Goal: Transaction & Acquisition: Purchase product/service

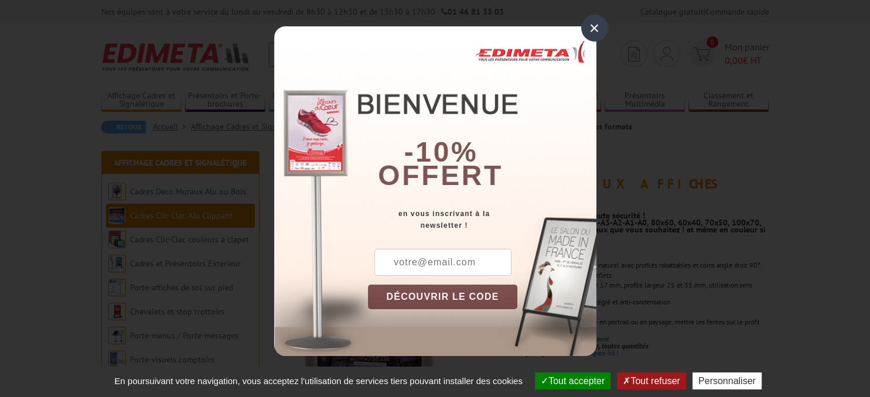
click at [589, 31] on div "×" at bounding box center [594, 28] width 27 height 27
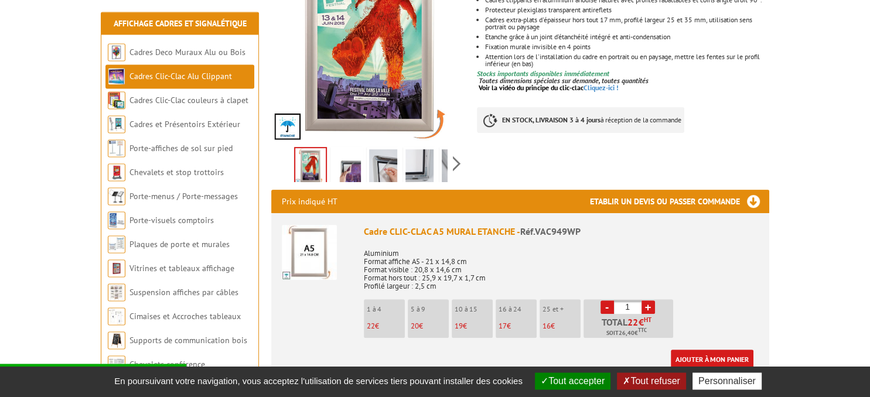
scroll to position [309, 0]
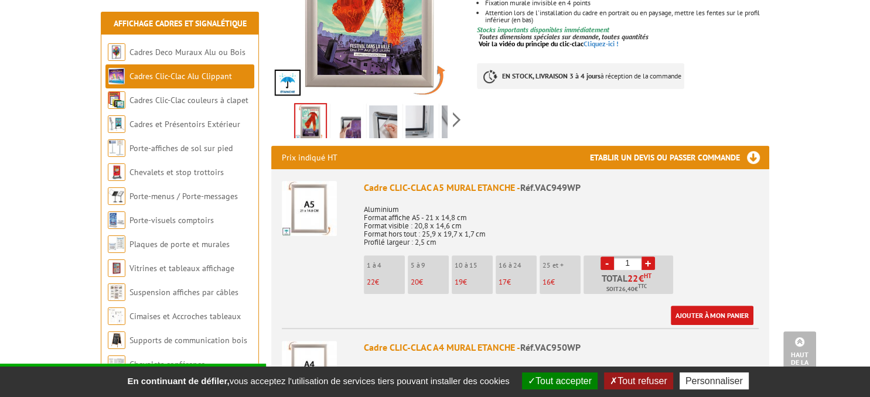
click at [474, 278] on p "19 €" at bounding box center [473, 282] width 38 height 8
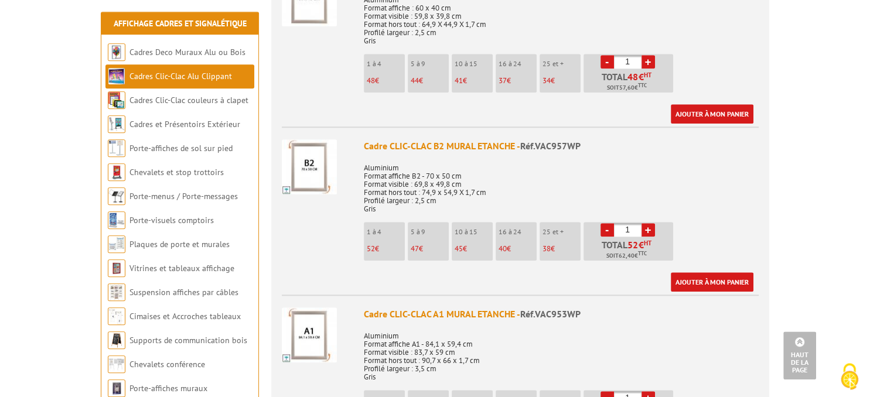
scroll to position [1237, 0]
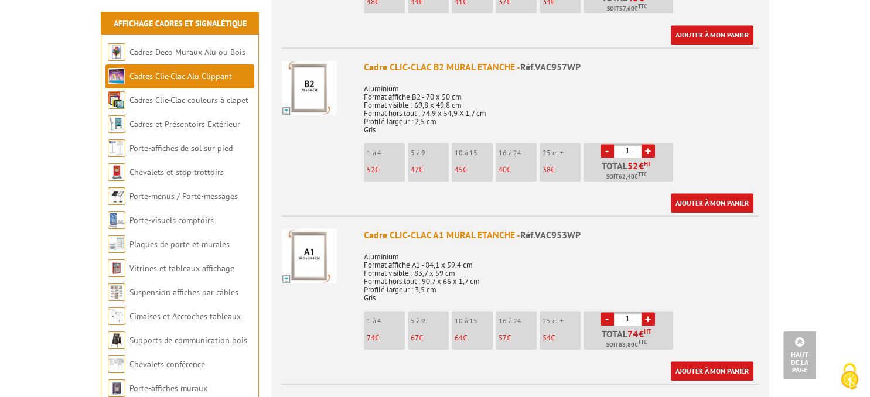
click at [481, 316] on li "10 à 15 64 €" at bounding box center [471, 330] width 41 height 39
click at [650, 312] on link "+" at bounding box center [647, 318] width 13 height 13
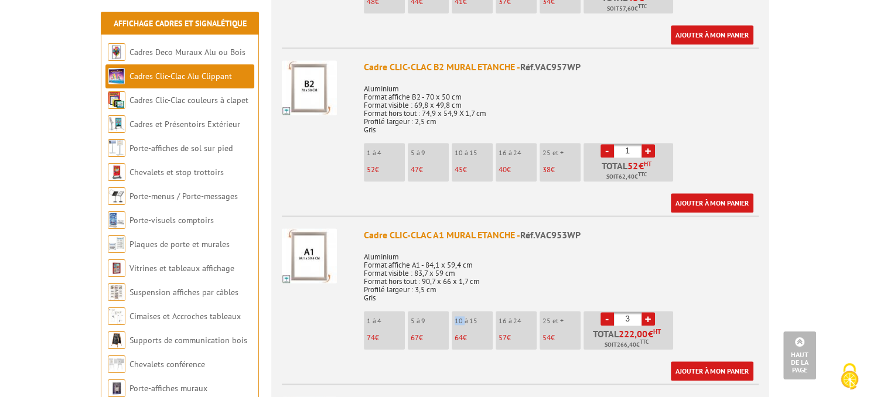
click at [650, 312] on link "+" at bounding box center [647, 318] width 13 height 13
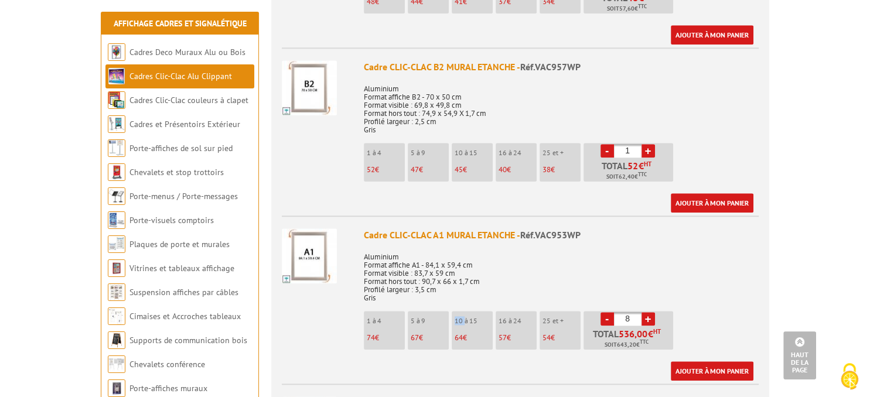
click at [650, 312] on link "+" at bounding box center [647, 318] width 13 height 13
type input "12"
